Goal: Transaction & Acquisition: Purchase product/service

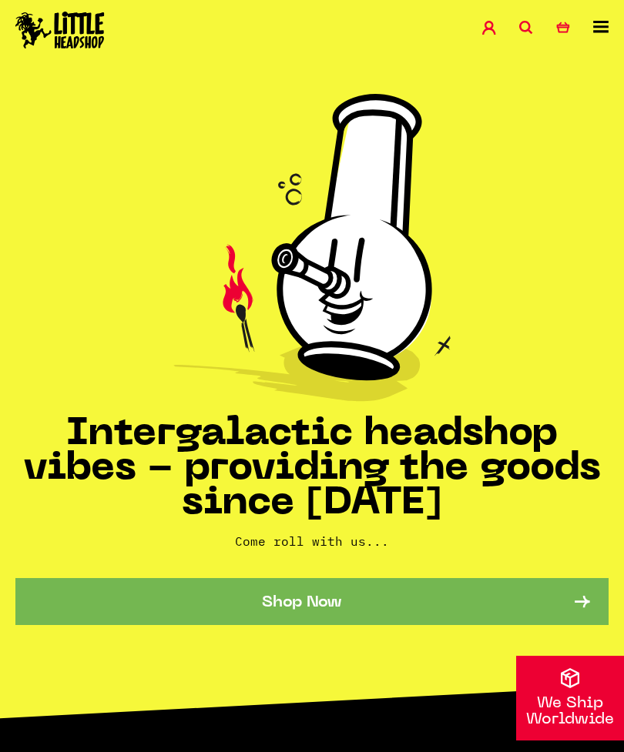
click at [616, 20] on div "Shop Special Offers Contact Blog Account Search 0 Basket" at bounding box center [312, 31] width 624 height 62
click at [601, 28] on icon at bounding box center [600, 27] width 15 height 12
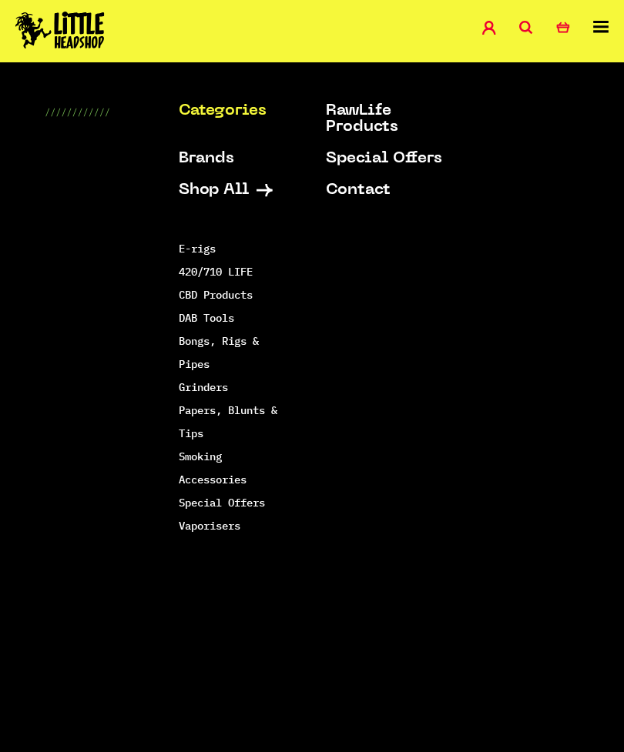
click at [238, 481] on link "Smoking Accessories" at bounding box center [213, 468] width 68 height 37
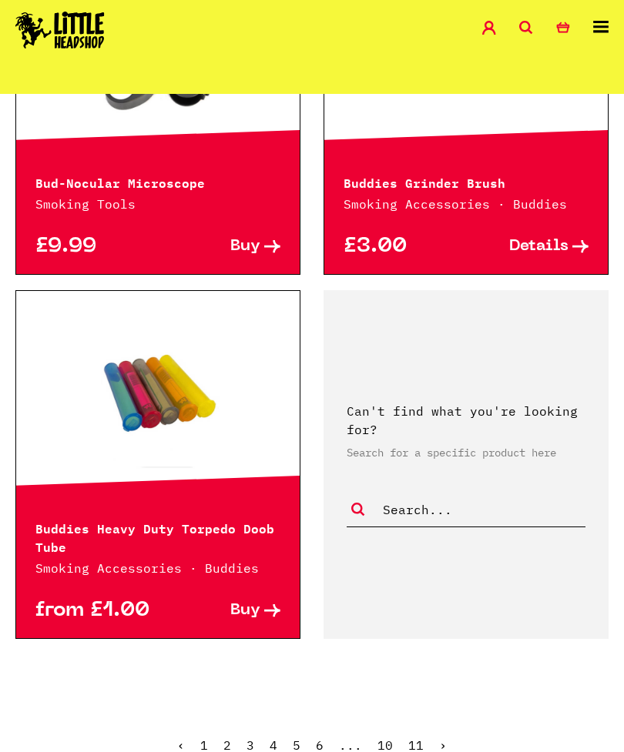
scroll to position [3891, 0]
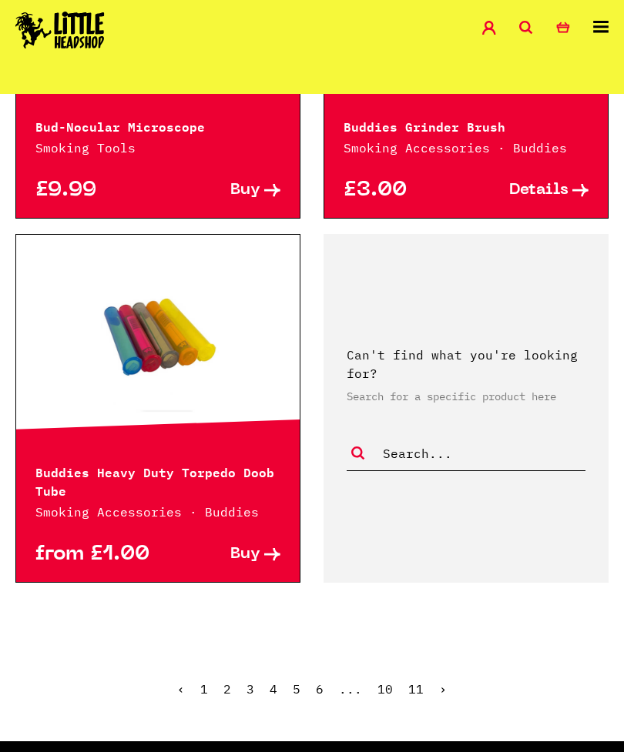
click at [230, 684] on ul "‹ 1 2 3 4 5 6 ... 10 11 ›" at bounding box center [312, 701] width 624 height 66
click at [231, 681] on link "2" at bounding box center [227, 688] width 8 height 15
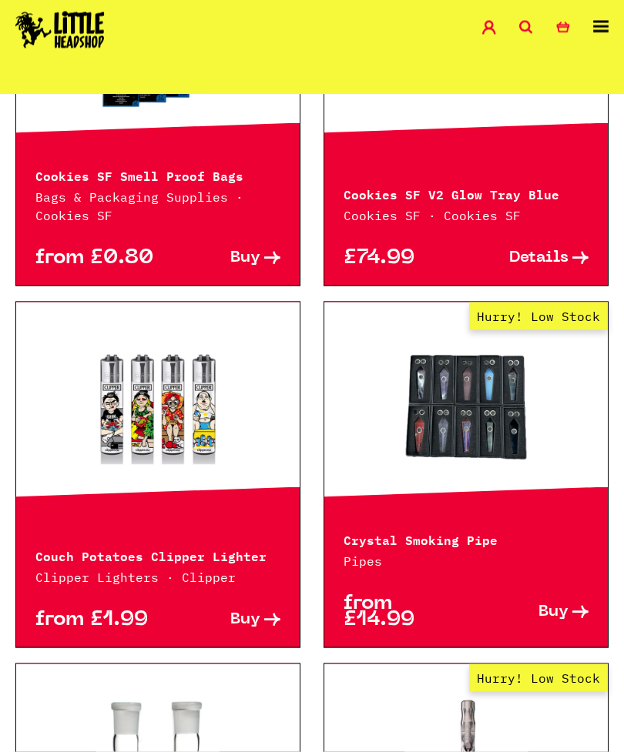
scroll to position [3144, 0]
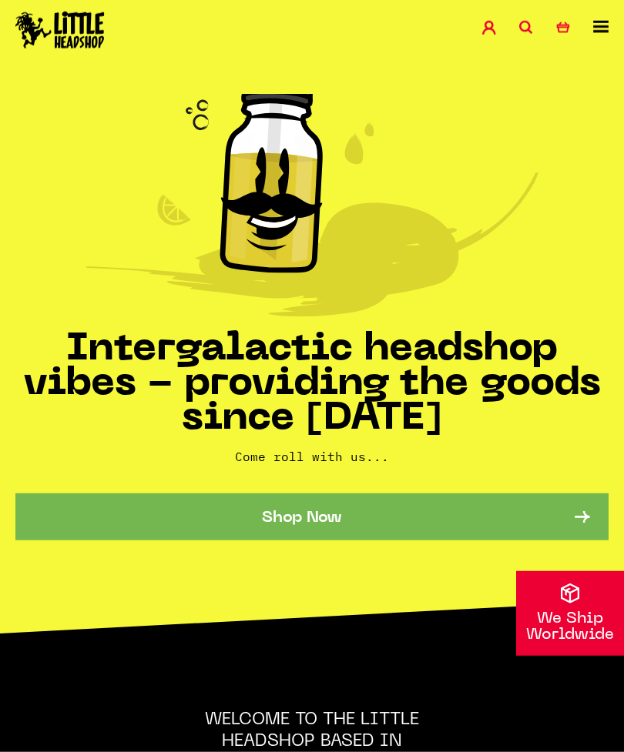
scroll to position [78, 0]
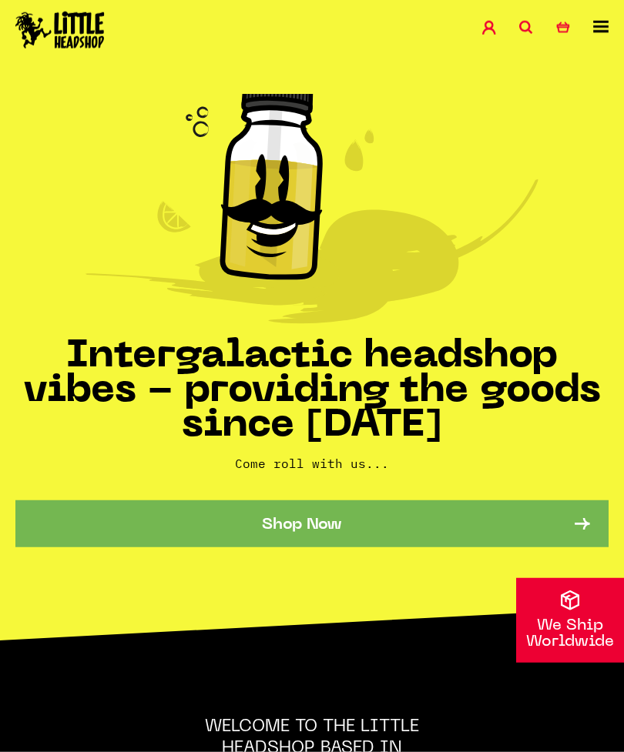
click at [403, 520] on link "Shop Now" at bounding box center [311, 523] width 593 height 47
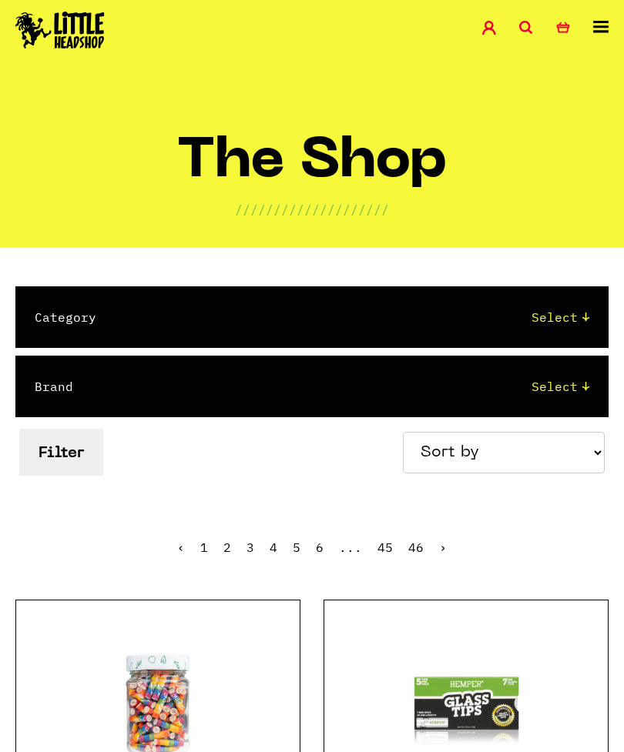
click at [600, 32] on icon at bounding box center [600, 27] width 15 height 12
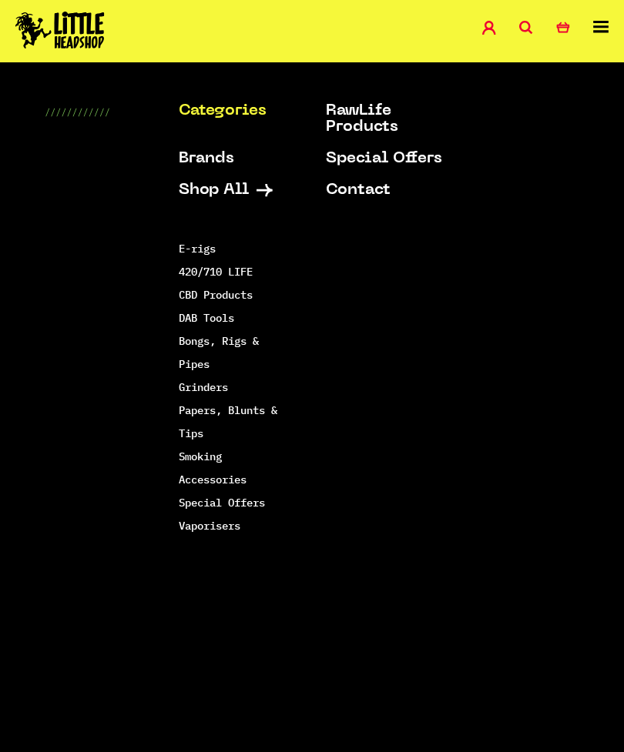
click at [223, 386] on link "Grinders" at bounding box center [203, 387] width 49 height 14
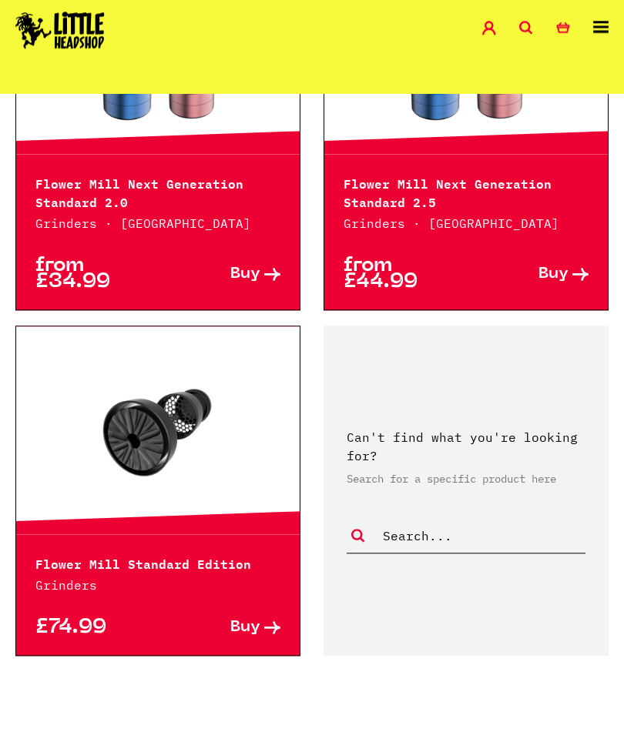
scroll to position [3846, 0]
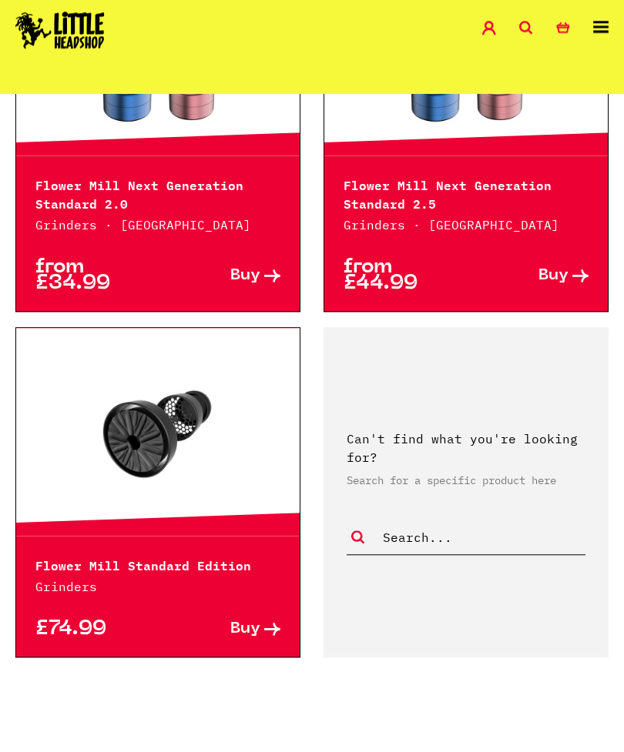
click at [370, 751] on link "›" at bounding box center [370, 763] width 8 height 15
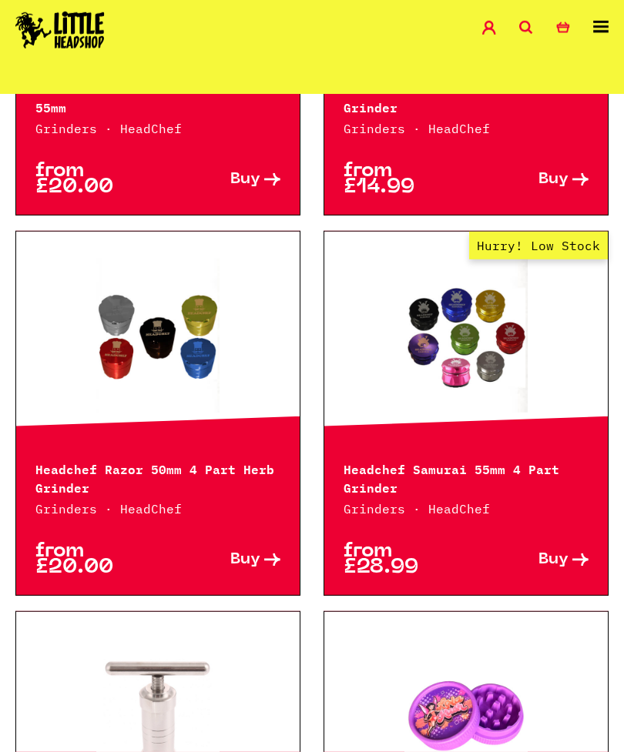
scroll to position [1036, 0]
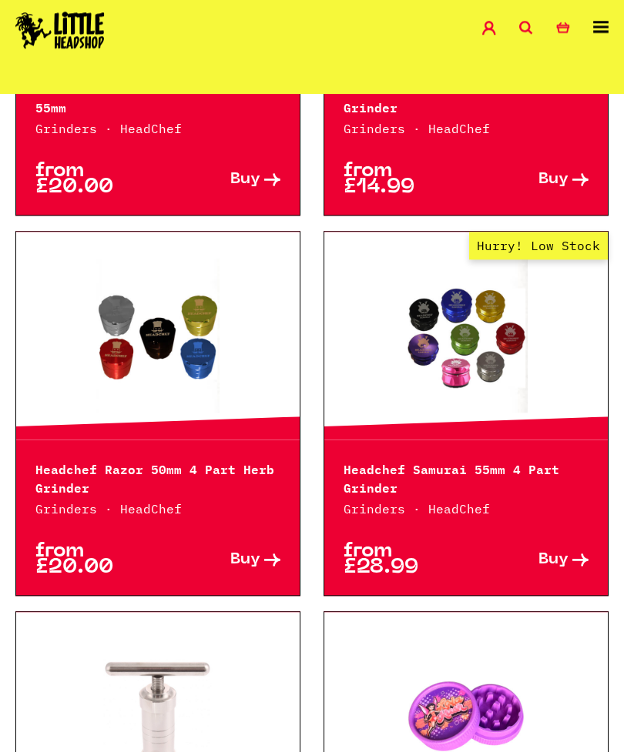
click at [128, 305] on link at bounding box center [157, 336] width 283 height 154
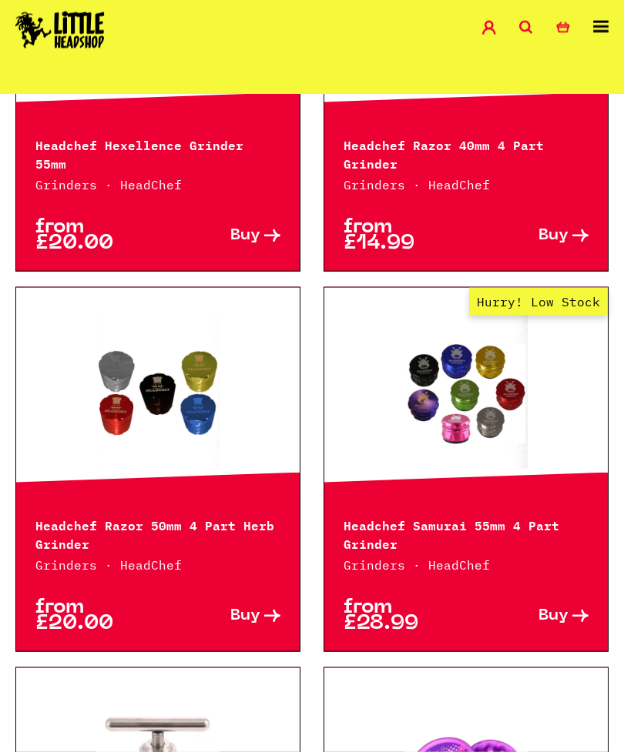
scroll to position [1039, 0]
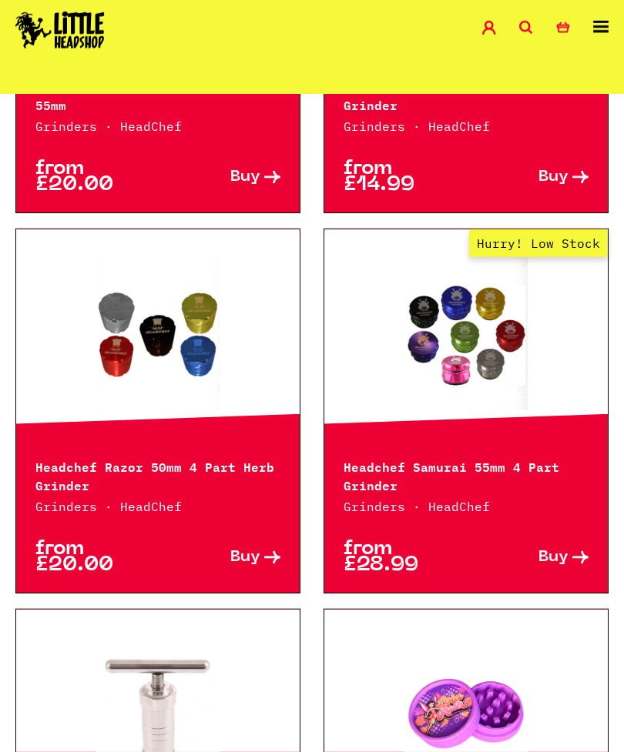
click at [66, 504] on p "Grinders · HeadChef" at bounding box center [157, 506] width 245 height 18
click at [245, 564] on span "Buy" at bounding box center [245, 558] width 30 height 16
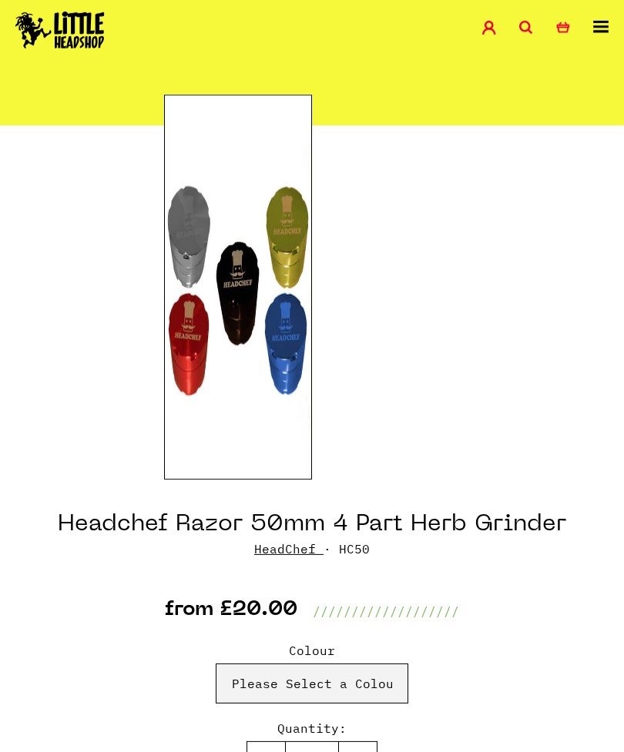
scroll to position [123, 0]
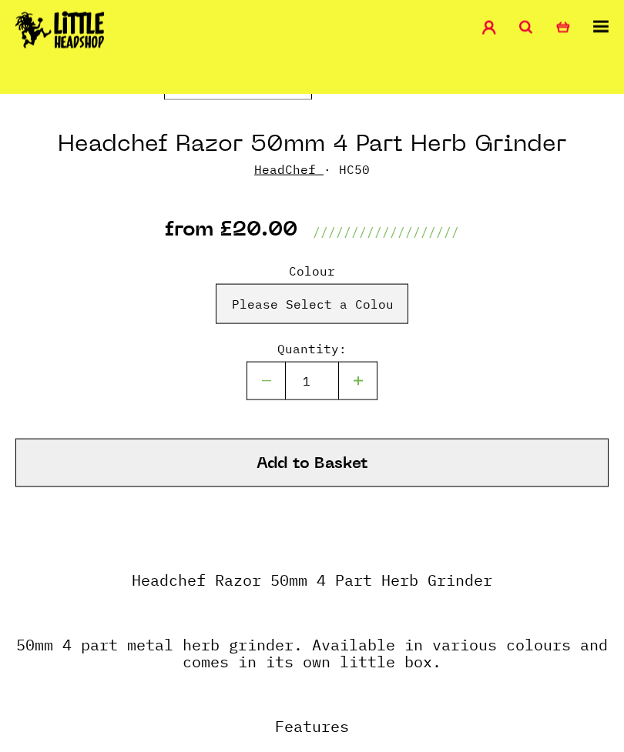
scroll to position [502, 0]
click at [477, 457] on button "Add to Basket" at bounding box center [311, 463] width 593 height 49
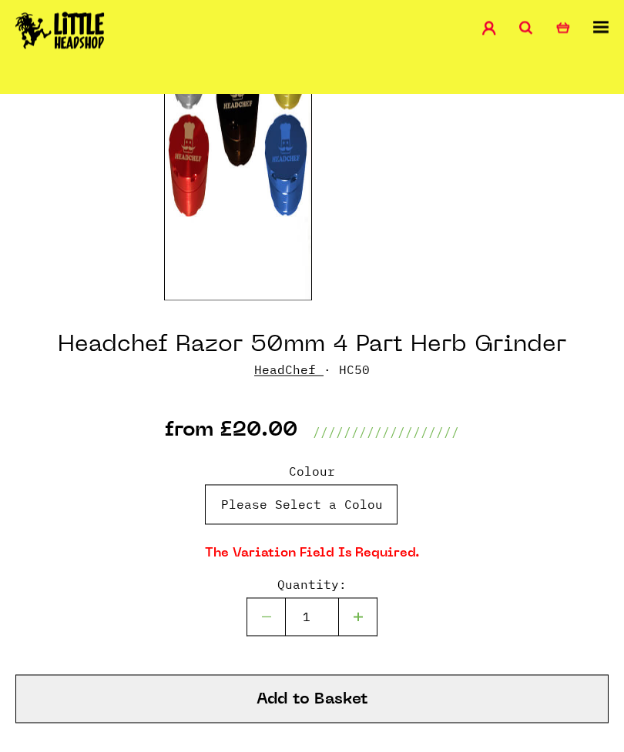
click at [378, 499] on select "Please Select a Colour Red - £20.00 Blue - £20.00 Black - £20.00 Green - £20.00…" at bounding box center [301, 504] width 192 height 40
click at [364, 508] on select "Please Select a Colour Red - £20.00 Blue - £20.00 Black - £20.00 Green - £20.00…" at bounding box center [301, 504] width 192 height 40
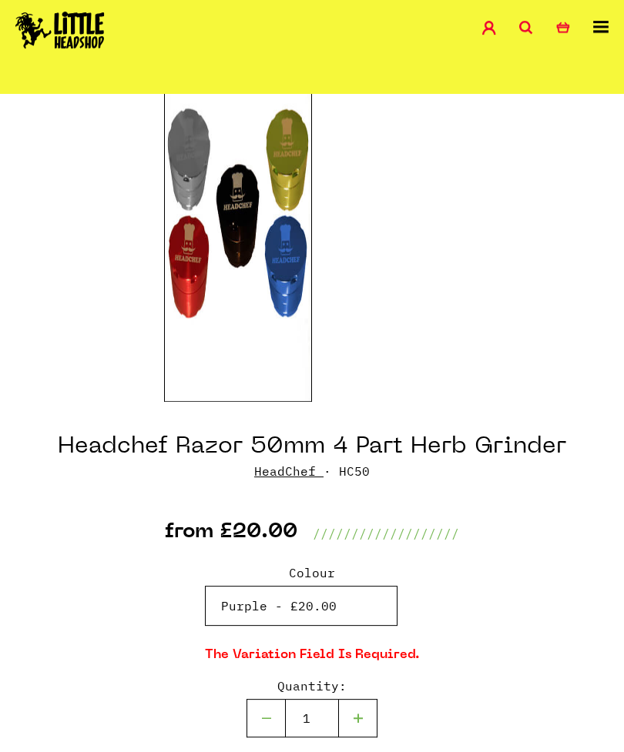
scroll to position [259, 0]
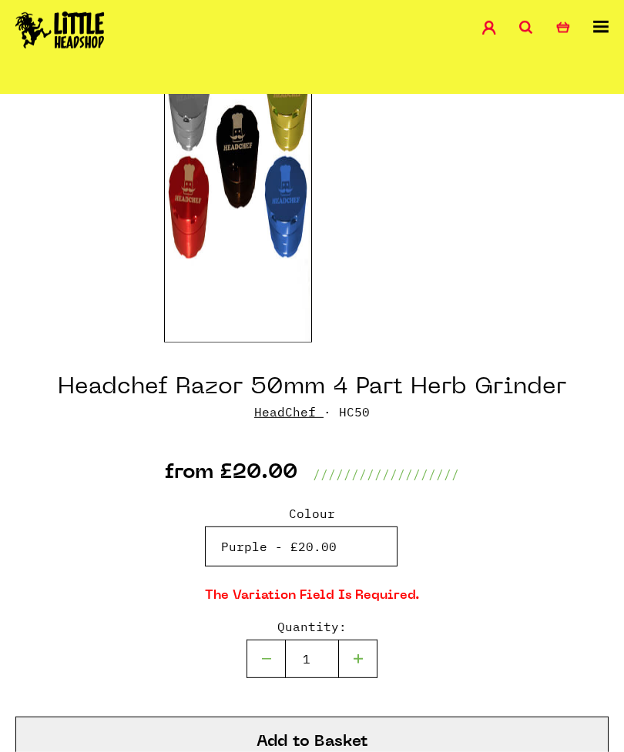
click at [369, 554] on select "Please Select a Colour Red - £20.00 Blue - £20.00 Black - £20.00 Green - £20.00…" at bounding box center [301, 547] width 192 height 40
select select "17"
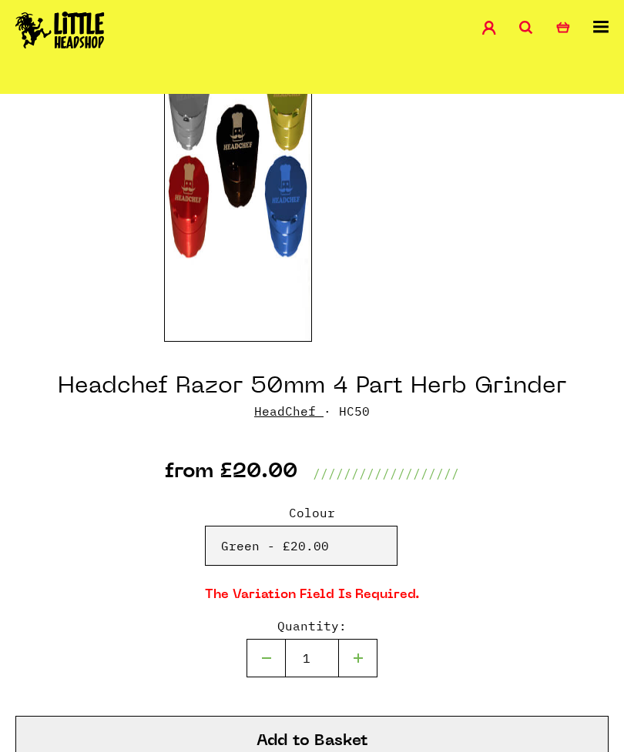
click at [425, 737] on button "Add to Basket" at bounding box center [311, 740] width 593 height 49
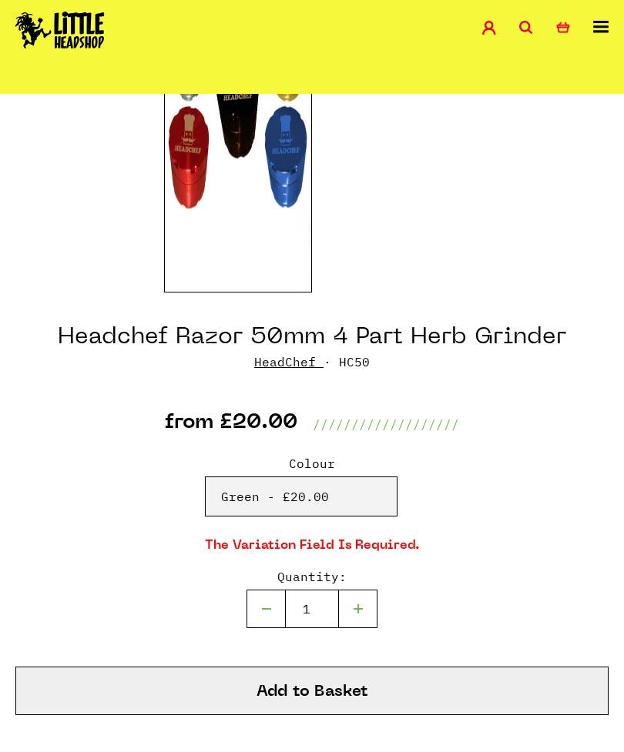
click at [438, 678] on button "Add to Basket" at bounding box center [311, 691] width 593 height 49
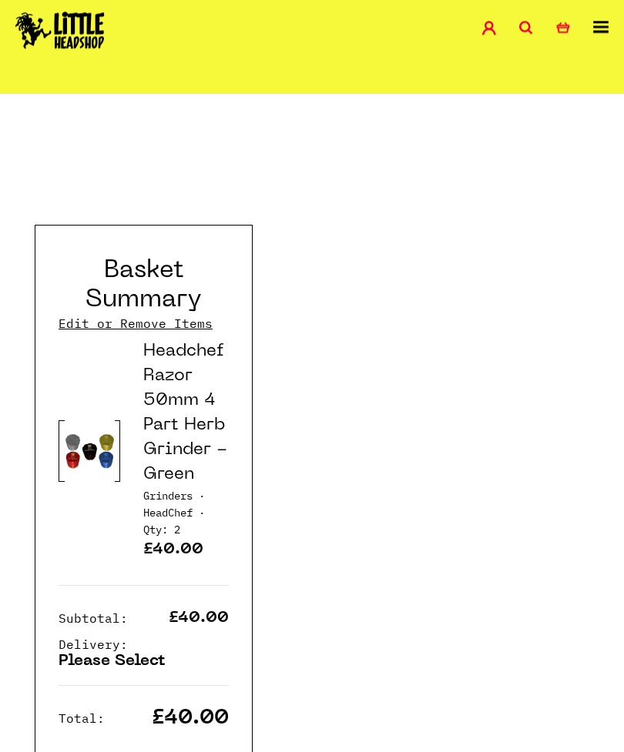
scroll to position [2014, 0]
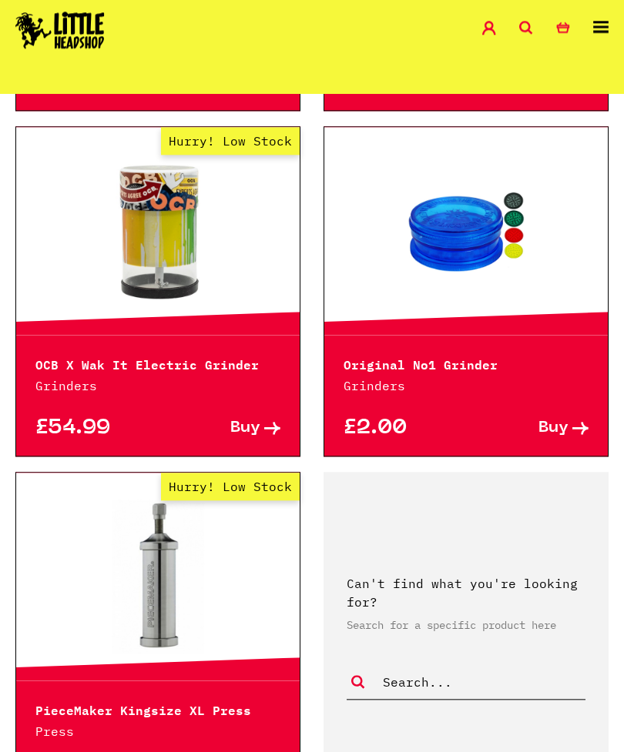
scroll to position [3705, 0]
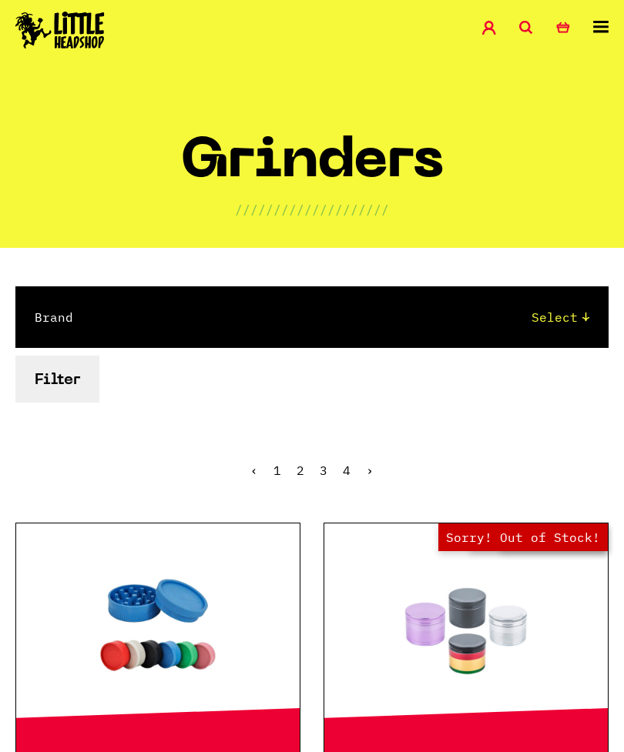
scroll to position [3905, 0]
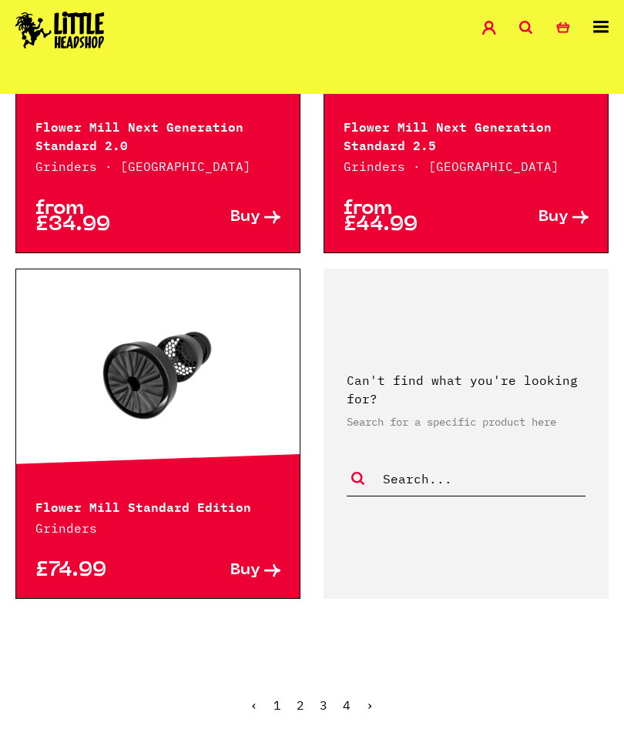
click at [65, 13] on img at bounding box center [59, 30] width 89 height 37
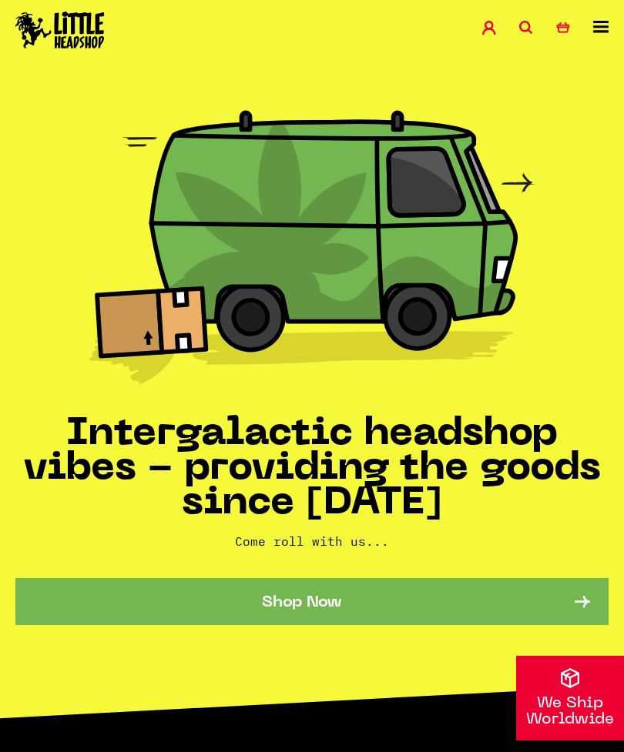
click at [597, 32] on icon at bounding box center [600, 27] width 15 height 12
